Goal: Transaction & Acquisition: Purchase product/service

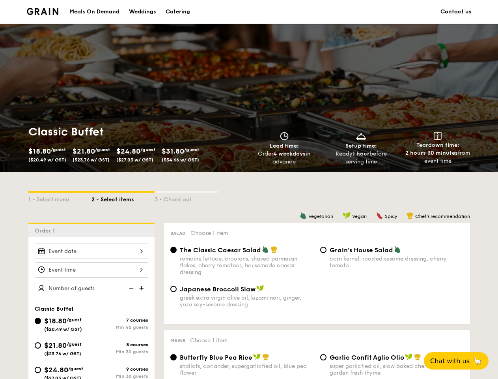
click at [249, 189] on div "1 - Select menu 2 - Select items 3 - Check out" at bounding box center [249, 197] width 442 height 50
click at [60, 197] on div "1 - Select menu" at bounding box center [59, 197] width 63 height 11
click at [123, 197] on div "2 - Select items" at bounding box center [122, 197] width 63 height 11
click at [186, 197] on div "3 - Check out" at bounding box center [186, 197] width 63 height 11
click at [91, 229] on div "Order 1" at bounding box center [91, 229] width 126 height 15
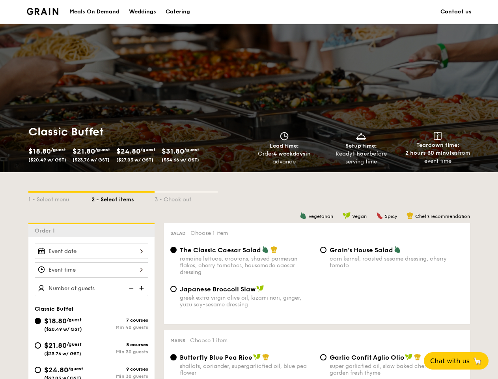
click at [91, 251] on div at bounding box center [92, 250] width 114 height 15
click at [91, 269] on div at bounding box center [249, 189] width 498 height 379
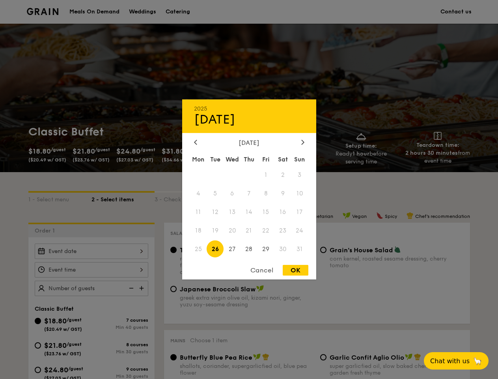
click at [142, 288] on div at bounding box center [249, 189] width 498 height 379
click at [131, 288] on div at bounding box center [249, 189] width 498 height 379
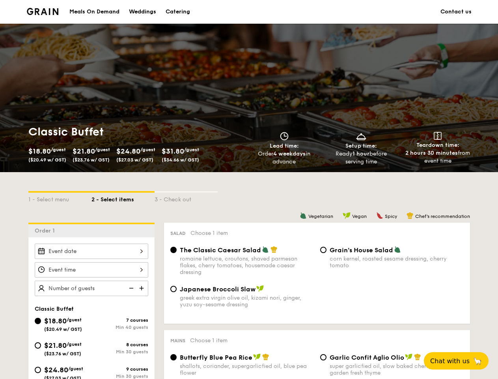
click at [461, 360] on span "Chat with us" at bounding box center [449, 360] width 39 height 7
